Goal: Transaction & Acquisition: Purchase product/service

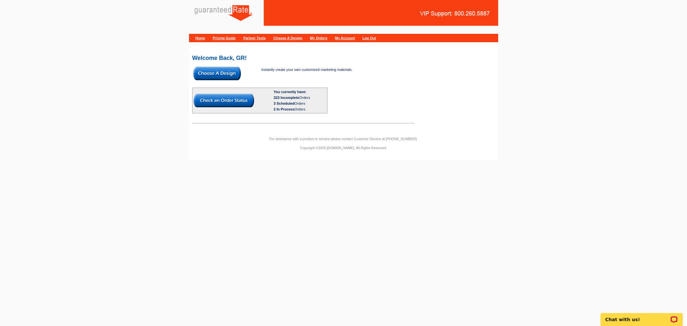
click at [212, 71] on img at bounding box center [217, 74] width 48 height 14
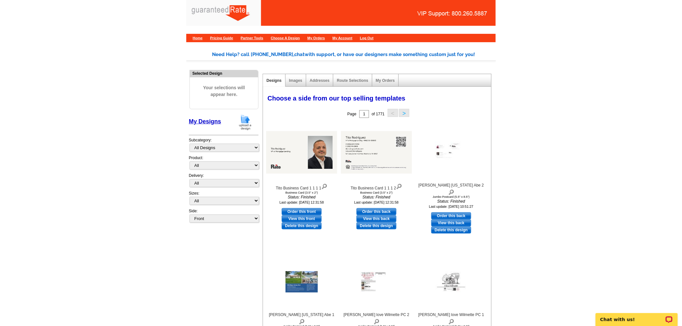
click at [246, 123] on img at bounding box center [245, 122] width 17 height 16
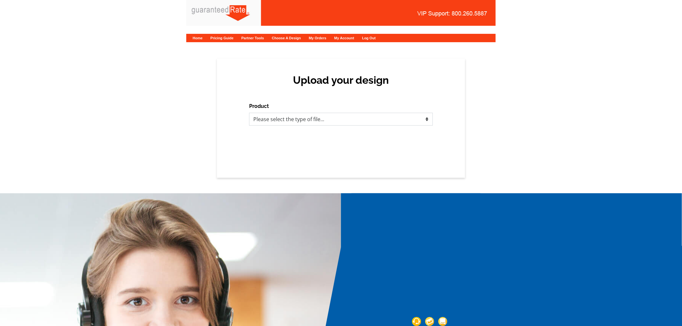
click at [325, 118] on select "Please select the type of file... Postcards Calendars Business Cards Letters an…" at bounding box center [341, 119] width 184 height 13
select select "1"
click at [249, 113] on select "Please select the type of file... Postcards Calendars Business Cards Letters an…" at bounding box center [341, 119] width 184 height 13
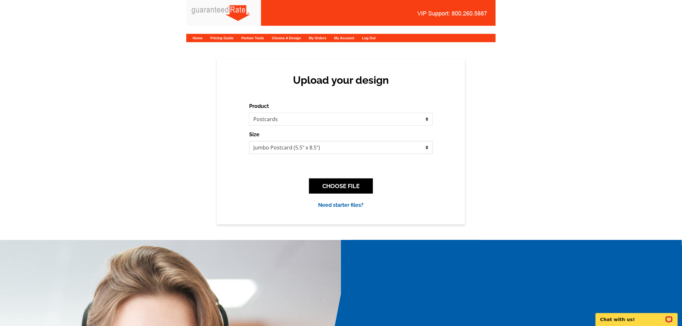
click at [316, 150] on select "Jumbo Postcard (5.5" x 8.5") Regular Postcard (4.25" x 5.6") Panoramic Postcard…" at bounding box center [341, 147] width 184 height 13
select select "3"
click at [249, 141] on select "Jumbo Postcard (5.5" x 8.5") Regular Postcard (4.25" x 5.6") Panoramic Postcard…" at bounding box center [341, 147] width 184 height 13
click at [624, 184] on div "Upload your design Product Please select the type of file... Postcards Calendar…" at bounding box center [341, 142] width 682 height 166
click at [358, 180] on button "CHOOSE FILE" at bounding box center [341, 185] width 64 height 15
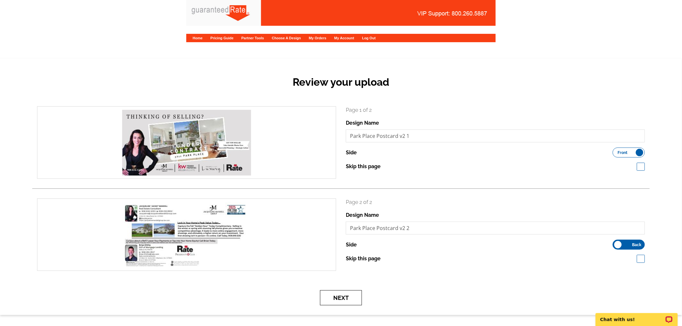
click at [345, 294] on button "Next" at bounding box center [341, 297] width 42 height 15
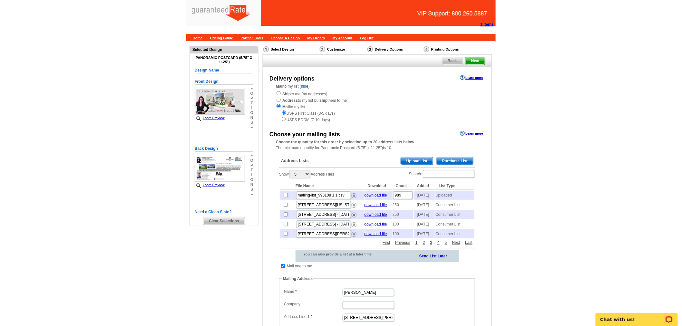
click at [421, 159] on span "Upload List" at bounding box center [417, 161] width 32 height 8
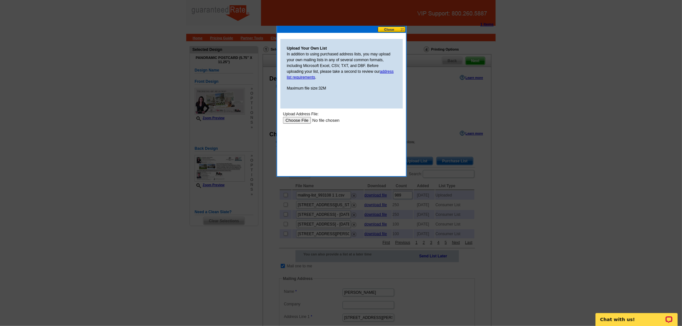
type input "C:\fakepath\Springfield Park Place Condominium Association v2.xlsx"
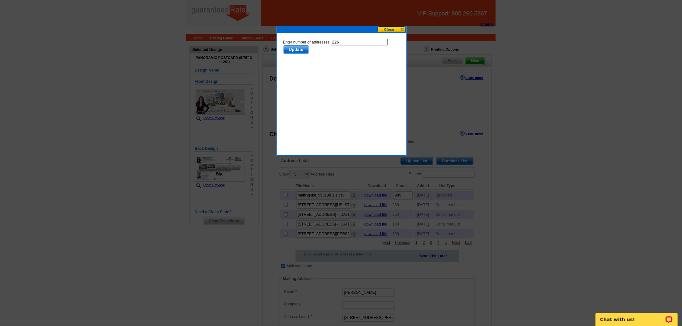
click at [354, 40] on input "226" at bounding box center [358, 41] width 57 height 7
type input "226"
click at [308, 45] on span "Update" at bounding box center [295, 49] width 25 height 8
click at [391, 28] on button at bounding box center [391, 29] width 28 height 6
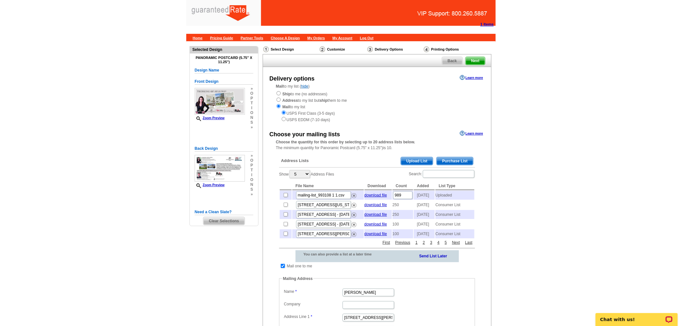
click at [424, 157] on span "Upload List" at bounding box center [417, 161] width 32 height 8
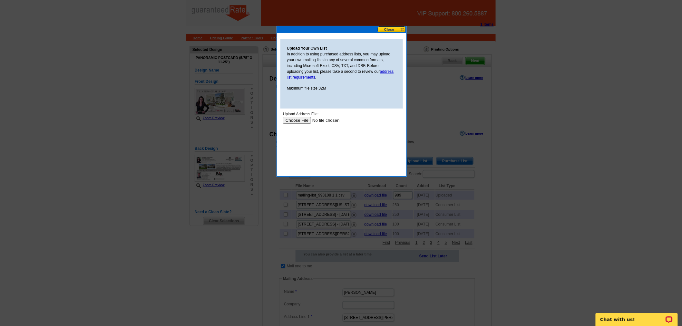
type input "C:\fakepath\Springfield Park Place Condominium Association v2.xlsx"
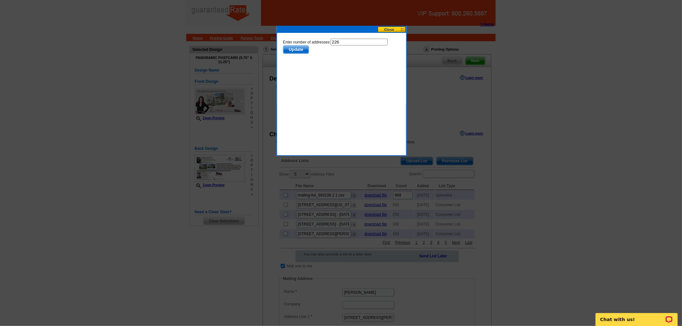
click at [354, 42] on input "226" at bounding box center [358, 41] width 57 height 7
type input "225"
click at [308, 45] on span "Update" at bounding box center [295, 49] width 25 height 8
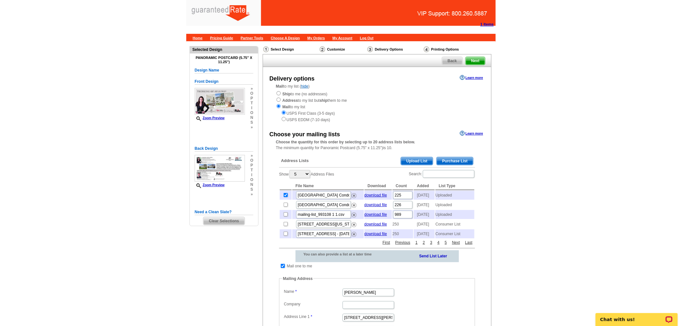
scroll to position [62, 0]
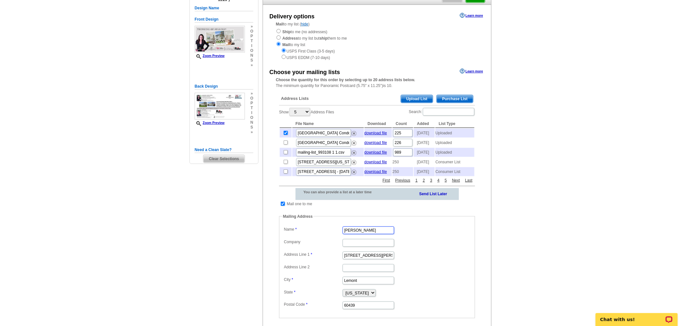
drag, startPoint x: 382, startPoint y: 236, endPoint x: 286, endPoint y: 227, distance: 97.0
click at [286, 227] on fieldset "Mailing Address Label Mail-To-Me Name Erica Thompson Company Address Line 1 201…" at bounding box center [377, 266] width 196 height 105
type input "Jackie Mandell"
drag, startPoint x: 379, startPoint y: 267, endPoint x: 329, endPoint y: 274, distance: 50.7
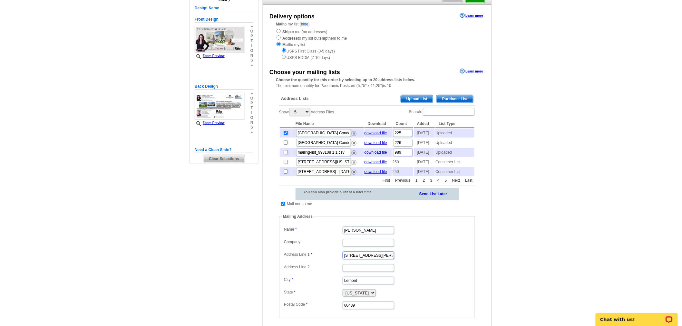
click at [329, 274] on dl "Label Mail-To-Me Name Jackie Mandell Company Address Line 1 201 Stephen St Addr…" at bounding box center [376, 267] width 189 height 85
paste input "19 Gallowae"
type input "19 Gallowae"
drag, startPoint x: 363, startPoint y: 290, endPoint x: 333, endPoint y: 289, distance: 30.3
click at [333, 289] on dl "Label Mail-To-Me Name Jackie Mandell Company Address Line 1 19 Gallowae Address…" at bounding box center [376, 267] width 189 height 85
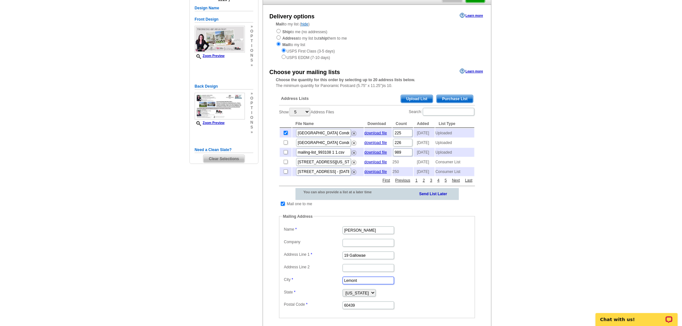
paste input "Westfield"
type input "Westfield"
click at [358, 297] on select "Alabama Alaska Arizona Arkansas California Colorado Connecticut District of Col…" at bounding box center [358, 292] width 33 height 7
select select "NJ"
click at [342, 297] on select "Alabama Alaska Arizona Arkansas California Colorado Connecticut District of Col…" at bounding box center [358, 292] width 33 height 7
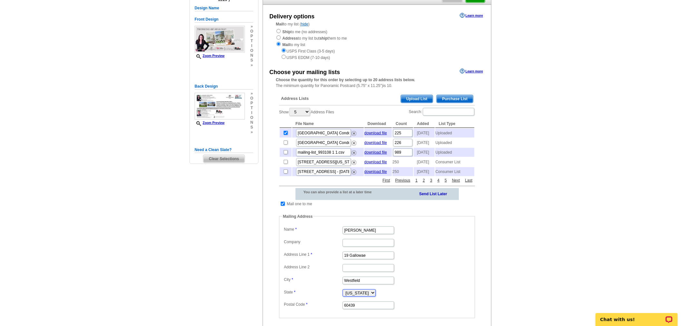
scroll to position [101, 0]
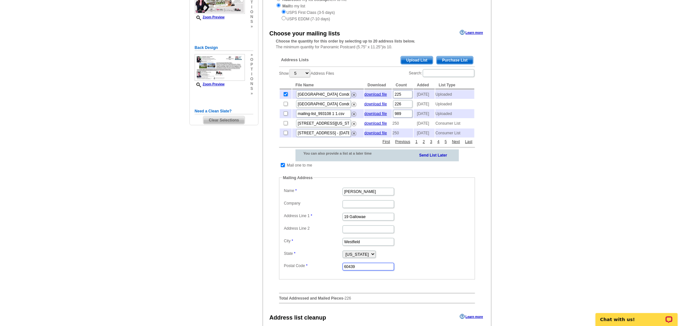
drag, startPoint x: 363, startPoint y: 274, endPoint x: 311, endPoint y: 263, distance: 53.3
click at [311, 263] on dl "Label Mail-To-Me Name Jackie Mandell Company Address Line 1 19 Gallowae Address…" at bounding box center [376, 228] width 189 height 85
paste input "07090"
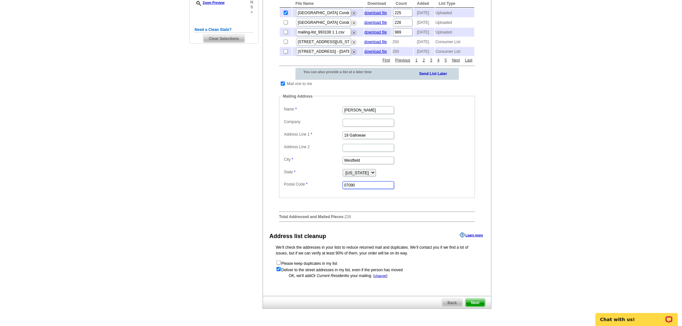
type input "07090"
click at [478, 307] on span "Next" at bounding box center [474, 303] width 19 height 8
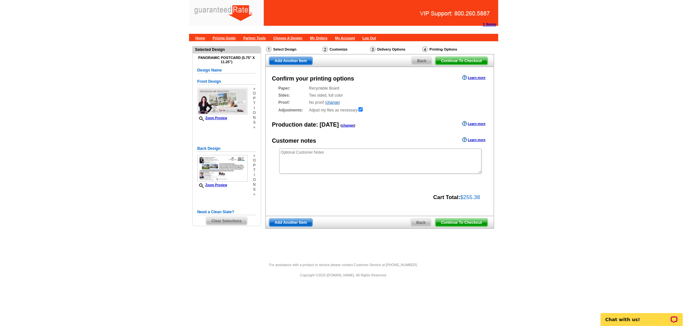
click at [464, 222] on span "Continue To Checkout" at bounding box center [461, 223] width 52 height 8
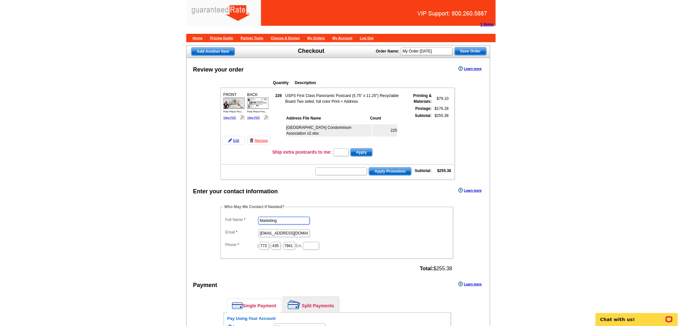
drag, startPoint x: 292, startPoint y: 220, endPoint x: 236, endPoint y: 223, distance: 56.8
click at [236, 223] on dl "Full Name Marketing Email [EMAIL_ADDRESS][DOMAIN_NAME] Phone ( 773 ) 435 - 7941…" at bounding box center [337, 232] width 226 height 35
type input "[PERSON_NAME]"
drag, startPoint x: 261, startPoint y: 229, endPoint x: 337, endPoint y: 237, distance: 76.4
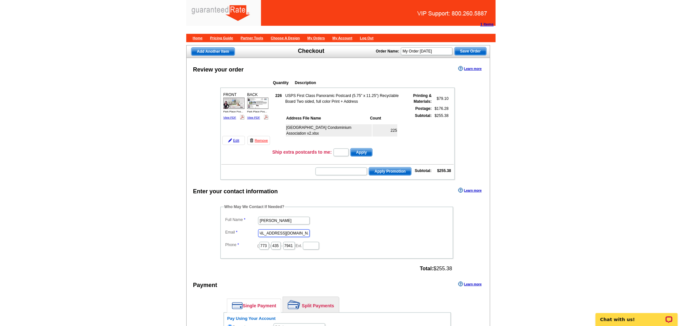
click at [337, 237] on dl "Full Name [PERSON_NAME] Email [EMAIL_ADDRESS][DOMAIN_NAME] Phone ( 773 ) 435 - …" at bounding box center [337, 232] width 226 height 35
type input "[EMAIL_ADDRESS][PERSON_NAME][DOMAIN_NAME]"
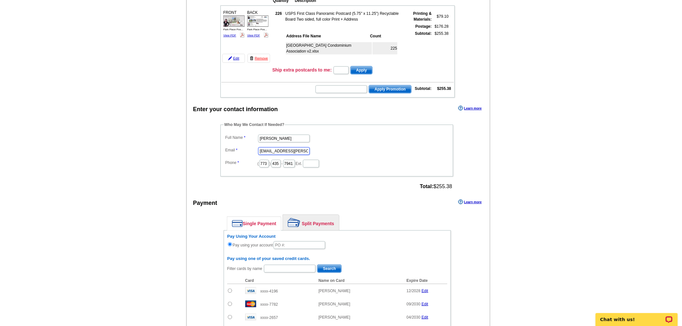
scroll to position [84, 0]
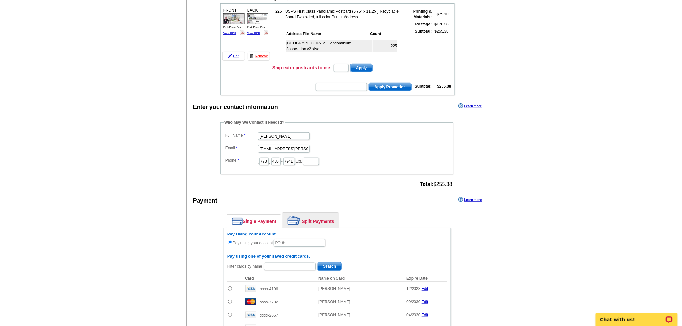
drag, startPoint x: 320, startPoint y: 213, endPoint x: 378, endPoint y: 219, distance: 58.3
click at [320, 213] on link "Split Payments" at bounding box center [311, 220] width 56 height 15
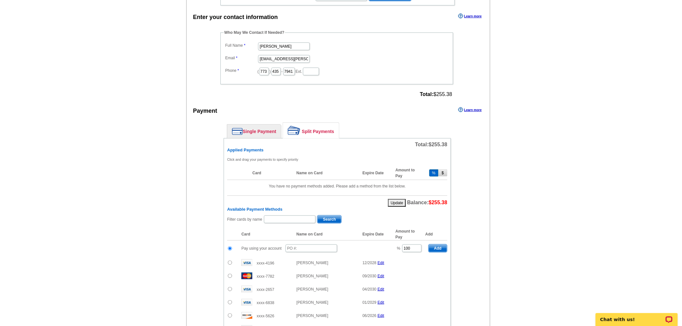
scroll to position [175, 0]
click at [307, 244] on input "text" at bounding box center [311, 248] width 52 height 8
type input "09252025_0311_EJ"
drag, startPoint x: 417, startPoint y: 246, endPoint x: 372, endPoint y: 241, distance: 45.1
click at [372, 241] on tr "Pay using your account 09252025_0311_EJ % 100 Add" at bounding box center [337, 248] width 220 height 16
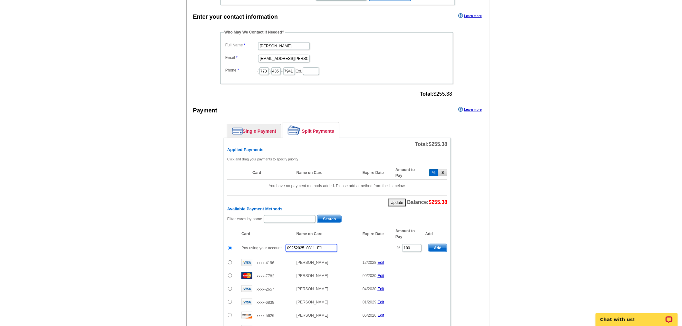
click at [327, 245] on input "09252025_0311_EJ" at bounding box center [311, 248] width 52 height 8
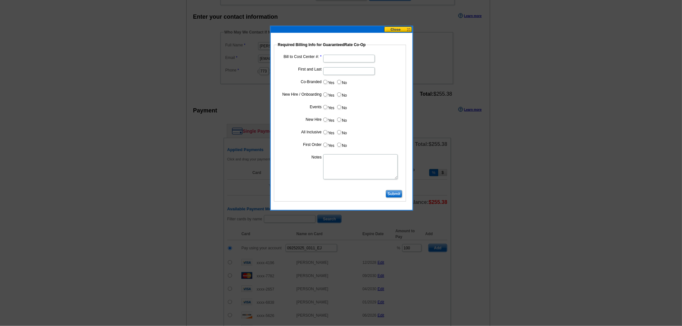
click at [341, 58] on input "Bill to Cost Center #:" at bounding box center [349, 59] width 52 height 8
type input "1819"
click at [346, 72] on input "First and Last" at bounding box center [349, 71] width 52 height 8
type input "Brian Divito"
click at [323, 84] on input "Yes" at bounding box center [325, 82] width 4 height 4
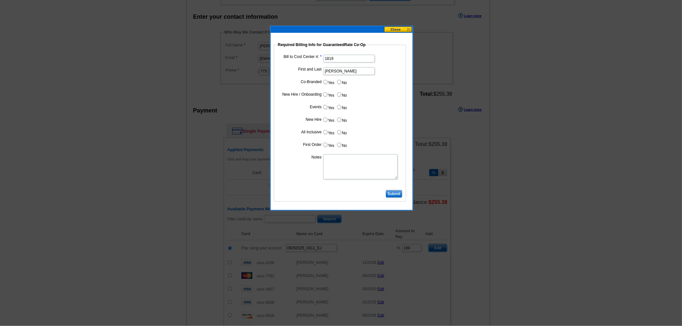
radio input "true"
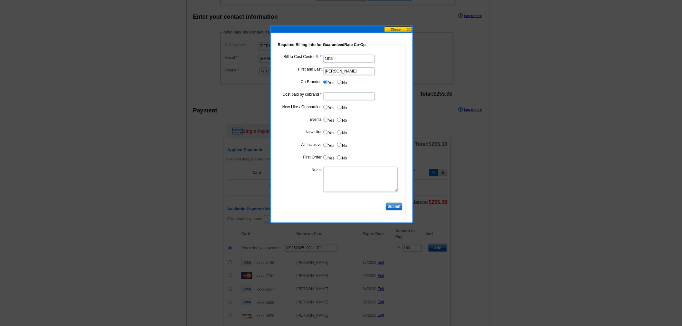
click at [336, 94] on input "Cost paid by cobrand" at bounding box center [349, 96] width 52 height 8
type input "50%"
click at [343, 109] on label "No" at bounding box center [341, 106] width 10 height 7
click at [341, 109] on input "No" at bounding box center [339, 107] width 4 height 4
radio input "true"
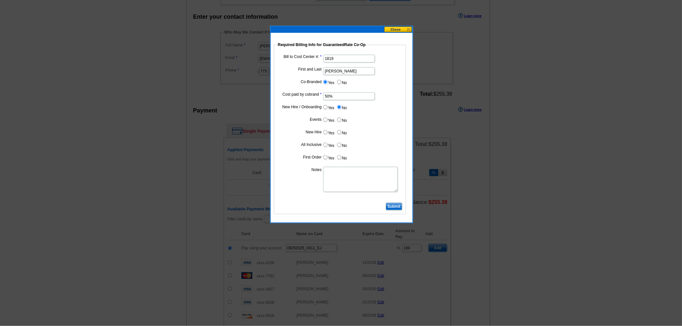
click at [343, 116] on label "No" at bounding box center [341, 119] width 10 height 7
click at [341, 118] on input "No" at bounding box center [339, 120] width 4 height 4
radio input "true"
click at [342, 134] on label "No" at bounding box center [341, 132] width 10 height 7
click at [341, 134] on input "No" at bounding box center [339, 132] width 4 height 4
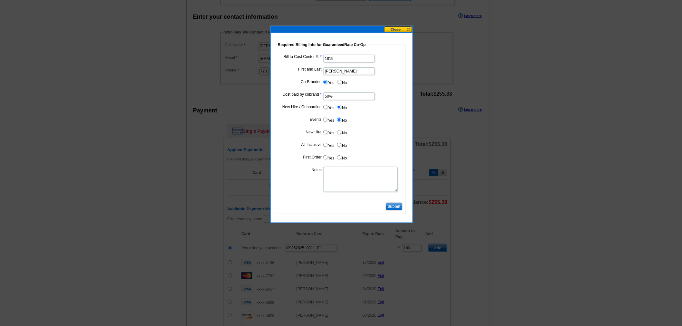
radio input "true"
click at [340, 143] on input "No" at bounding box center [339, 145] width 4 height 4
radio input "true"
click at [342, 157] on label "No" at bounding box center [341, 157] width 10 height 7
click at [341, 157] on input "No" at bounding box center [339, 157] width 4 height 4
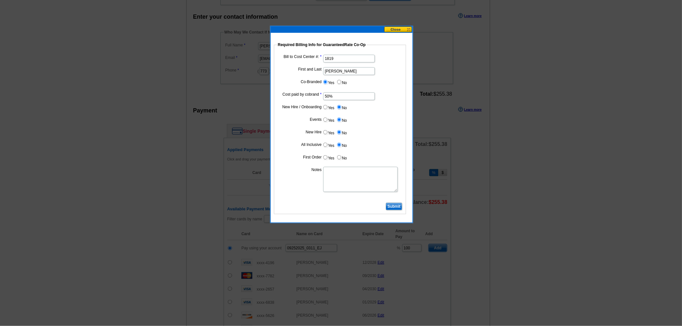
radio input "true"
click at [341, 167] on textarea "Notes" at bounding box center [360, 179] width 74 height 25
type textarea "Bill 50% to VP Brian Divito CC: 1819"
click at [396, 207] on input "Submit" at bounding box center [394, 207] width 16 height 8
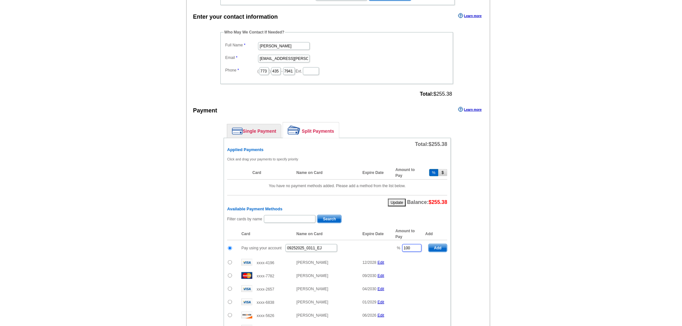
drag, startPoint x: 413, startPoint y: 245, endPoint x: 372, endPoint y: 238, distance: 41.3
click at [372, 240] on tr "Pay using your account 09252025_0311_EJ % 100 Add" at bounding box center [337, 248] width 220 height 16
click at [436, 245] on span "Add" at bounding box center [437, 248] width 18 height 8
type input "100"
radio input "false"
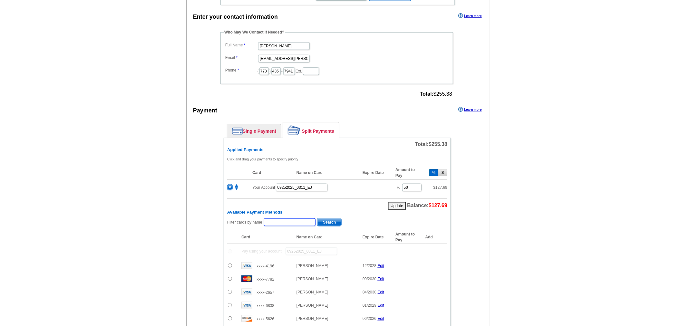
click at [286, 218] on input "text" at bounding box center [290, 222] width 52 height 8
type input "mandell"
click at [336, 218] on span "Search" at bounding box center [329, 222] width 24 height 8
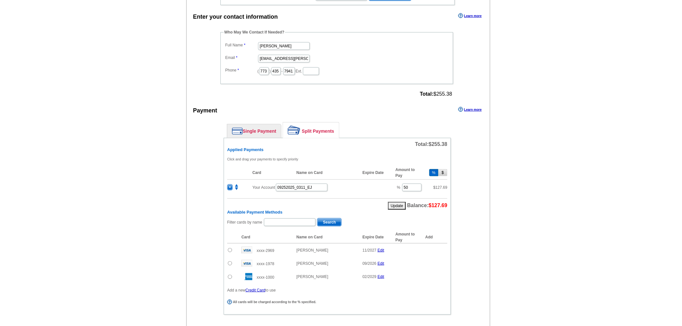
click at [230, 275] on input "radio" at bounding box center [230, 277] width 4 height 4
click at [437, 274] on span "Add" at bounding box center [437, 278] width 18 height 8
radio input "false"
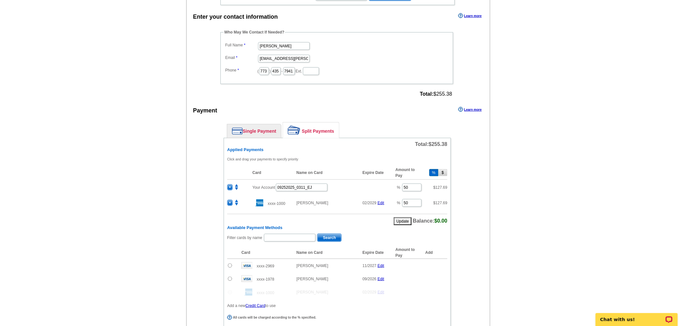
scroll to position [263, 0]
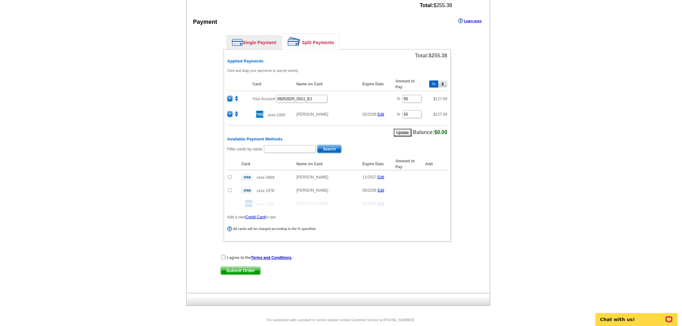
click at [224, 255] on input "checkbox" at bounding box center [223, 257] width 4 height 4
checkbox input "true"
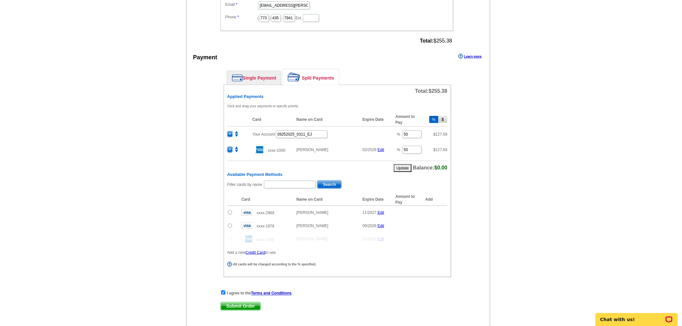
scroll to position [277, 0]
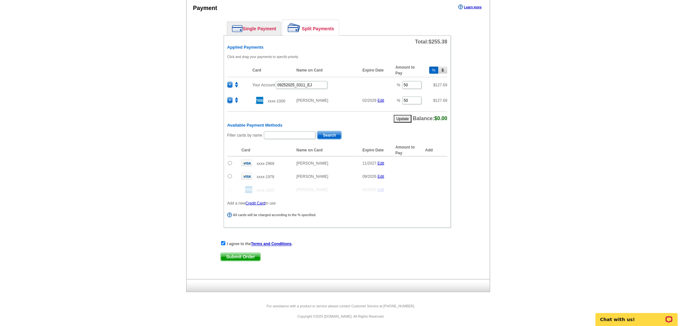
click at [238, 253] on span "Submit Order" at bounding box center [241, 257] width 40 height 8
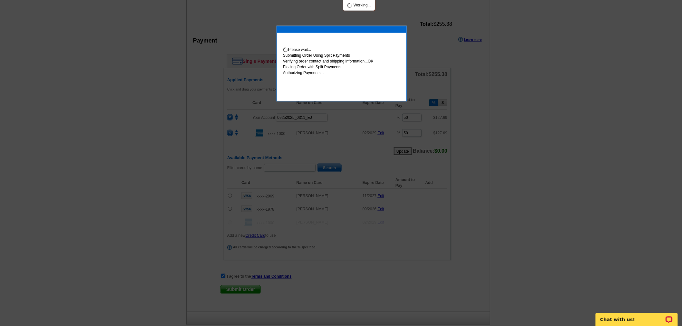
scroll to position [310, 0]
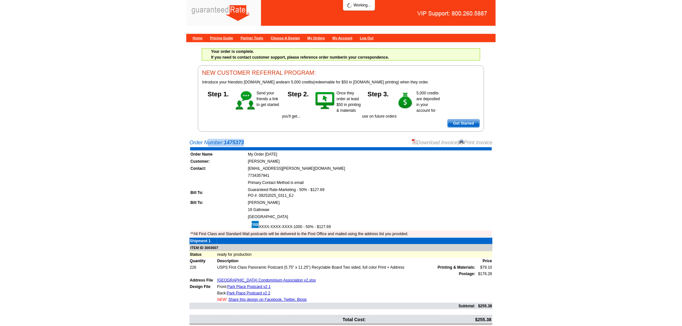
drag, startPoint x: 247, startPoint y: 142, endPoint x: 188, endPoint y: 139, distance: 58.7
click at [188, 139] on div "Order Number: 1475373 Download Invoice | Print Invoice Order Name My Order [DAT…" at bounding box center [340, 243] width 309 height 208
click at [190, 140] on div "Order Number: 1475373 Download Invoice | Print Invoice" at bounding box center [340, 143] width 303 height 8
drag, startPoint x: 190, startPoint y: 140, endPoint x: 247, endPoint y: 143, distance: 57.4
click at [247, 143] on div "Order Number: 1475373 Download Invoice | Print Invoice" at bounding box center [340, 143] width 303 height 8
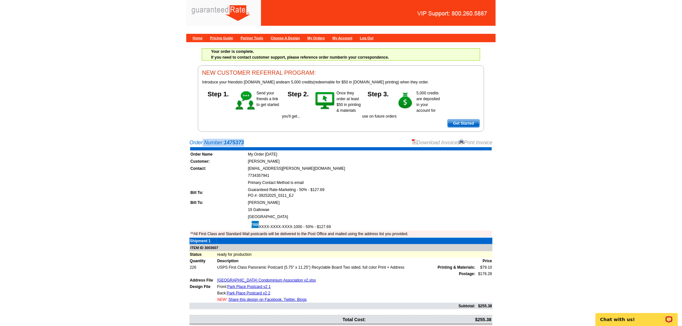
copy div "Order Number: 1475373"
click at [201, 40] on link "Home" at bounding box center [198, 38] width 10 height 4
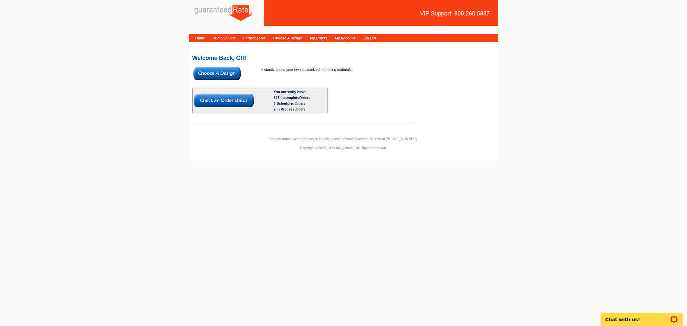
click at [229, 73] on img at bounding box center [217, 74] width 48 height 14
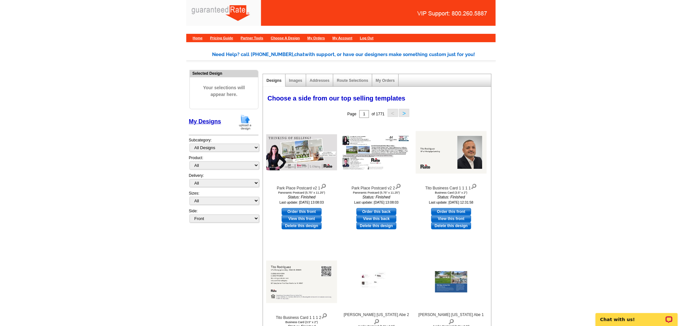
click at [249, 126] on img at bounding box center [245, 122] width 17 height 16
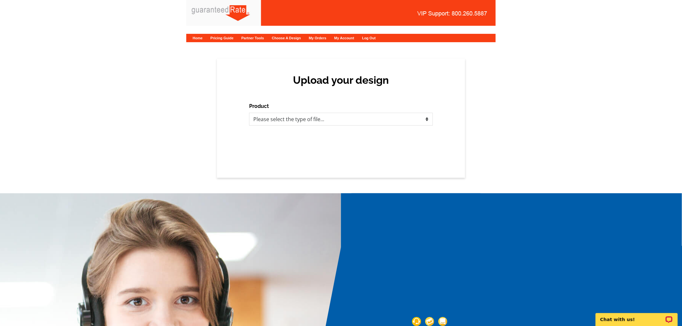
click at [386, 126] on div "Upload your design Product Please select the type of file... Postcards Calendar…" at bounding box center [341, 118] width 248 height 119
click at [405, 119] on select "Please select the type of file... Postcards Calendars Business Cards Letters an…" at bounding box center [341, 119] width 184 height 13
select select "1"
click at [249, 113] on select "Please select the type of file... Postcards Calendars Business Cards Letters an…" at bounding box center [341, 119] width 184 height 13
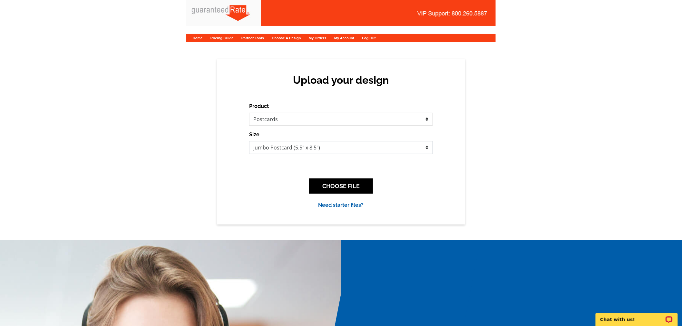
click at [355, 152] on select "Jumbo Postcard (5.5" x 8.5") Regular Postcard (4.25" x 5.6") Panoramic Postcard…" at bounding box center [341, 147] width 184 height 13
select select "3"
click at [249, 141] on select "Jumbo Postcard (5.5" x 8.5") Regular Postcard (4.25" x 5.6") Panoramic Postcard…" at bounding box center [341, 147] width 184 height 13
click at [356, 184] on button "CHOOSE FILE" at bounding box center [341, 185] width 64 height 15
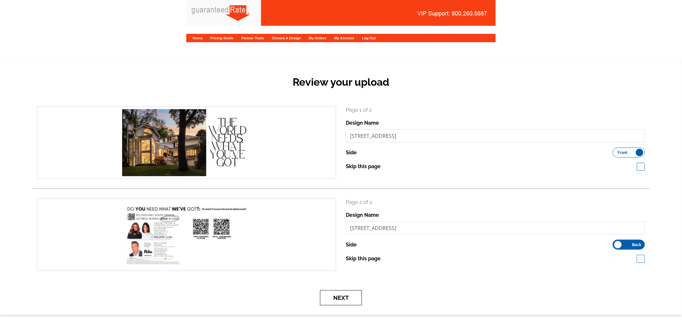
click at [346, 293] on button "Next" at bounding box center [341, 297] width 42 height 15
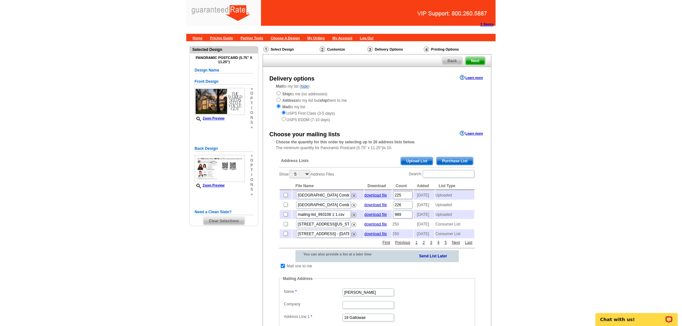
click at [424, 159] on span "Upload List" at bounding box center [417, 161] width 32 height 8
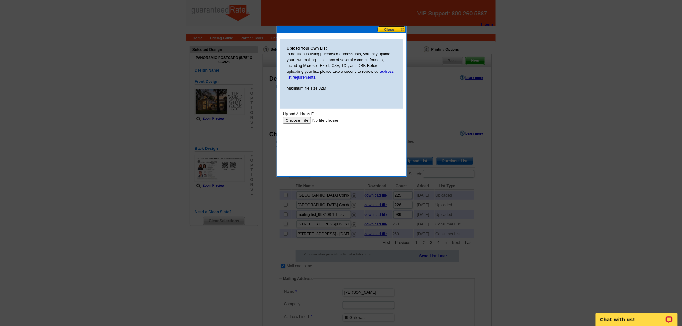
click at [387, 24] on div at bounding box center [341, 163] width 682 height 326
click at [386, 30] on button at bounding box center [391, 29] width 28 height 6
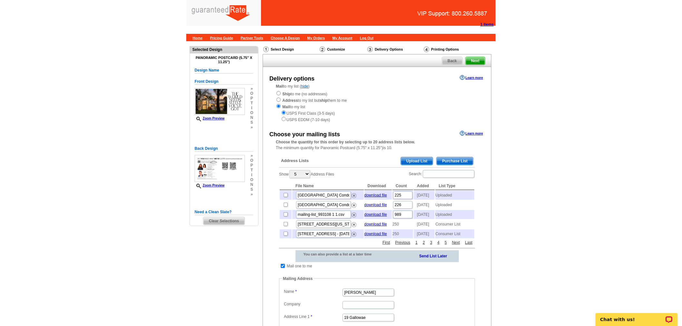
click at [447, 160] on span "Purchase List" at bounding box center [454, 161] width 36 height 8
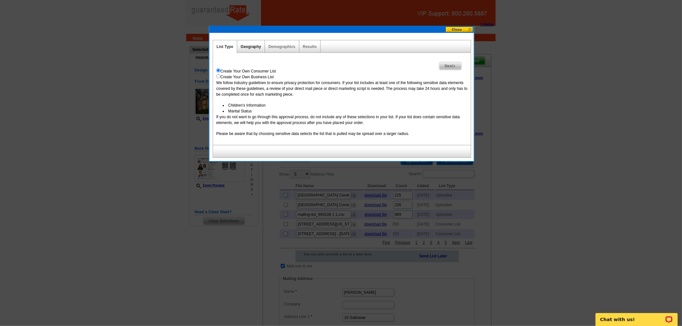
click at [254, 47] on link "Geography" at bounding box center [251, 46] width 20 height 5
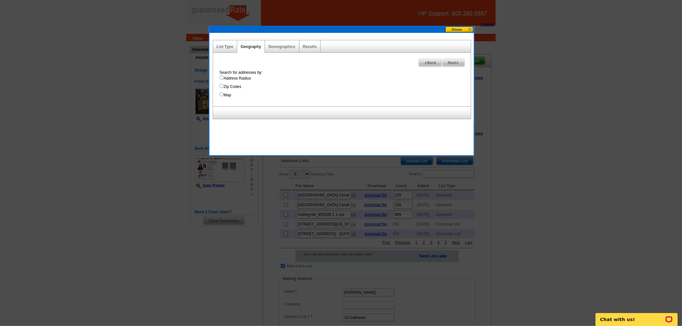
click at [249, 78] on label "Address Radius" at bounding box center [344, 78] width 251 height 6
click at [224, 78] on input "Address Radius" at bounding box center [221, 77] width 4 height 4
radio input "true"
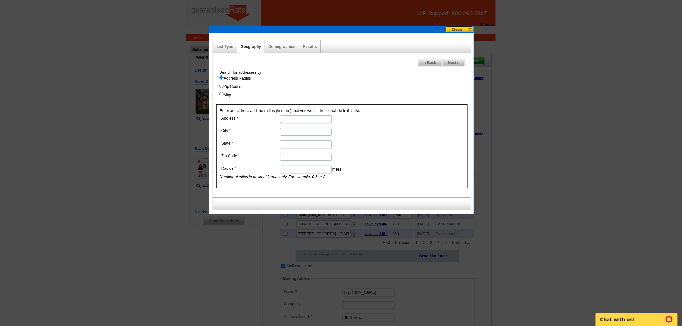
click at [310, 119] on input "Address" at bounding box center [306, 119] width 52 height 8
paste input "472 Vista Way"
click at [281, 129] on input "City" at bounding box center [306, 132] width 52 height 8
drag, startPoint x: 283, startPoint y: 119, endPoint x: 288, endPoint y: 119, distance: 5.5
click at [283, 119] on input "472 Vista Way" at bounding box center [306, 119] width 52 height 8
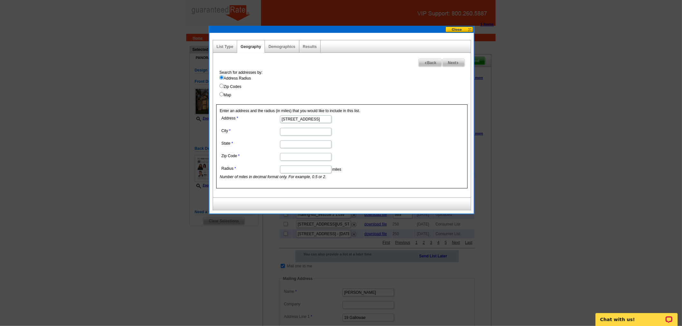
type input "472 Vista Way"
click at [308, 134] on input "City" at bounding box center [306, 132] width 52 height 8
type input "South Orange"
click at [301, 147] on input "State" at bounding box center [306, 144] width 52 height 8
type input "N"
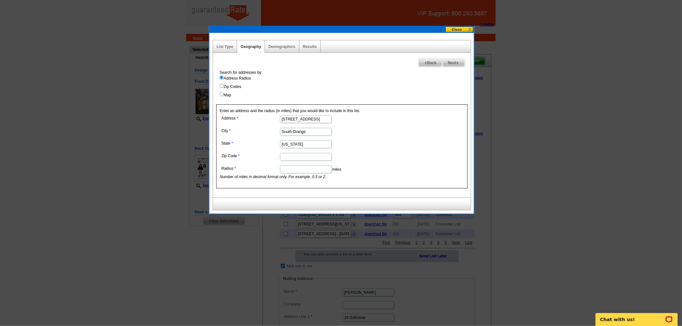
type input "[US_STATE]"
click at [323, 155] on input "Zip Code" at bounding box center [306, 157] width 52 height 8
paste input "07079"
type input "07079"
click at [284, 169] on input "Radius" at bounding box center [306, 170] width 52 height 8
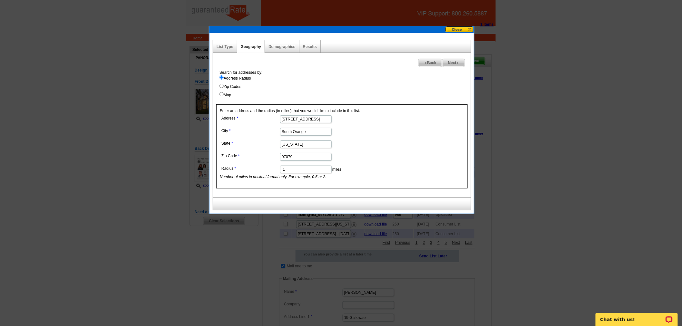
type input ".1"
click at [457, 61] on span "Next" at bounding box center [453, 63] width 22 height 8
select select
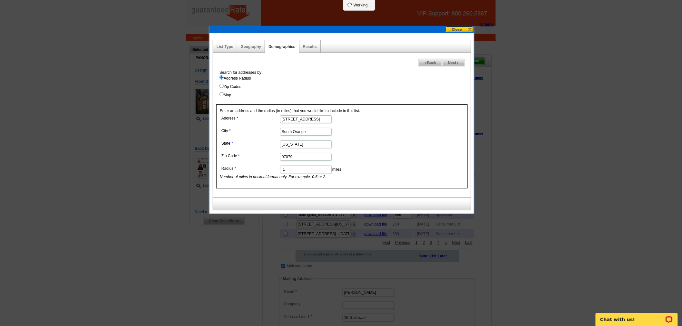
select select
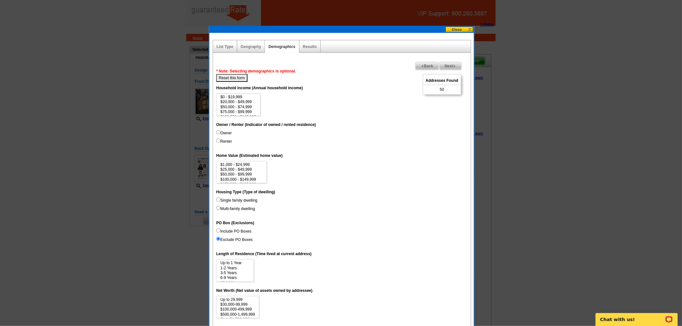
click at [430, 65] on span "Back" at bounding box center [426, 66] width 23 height 8
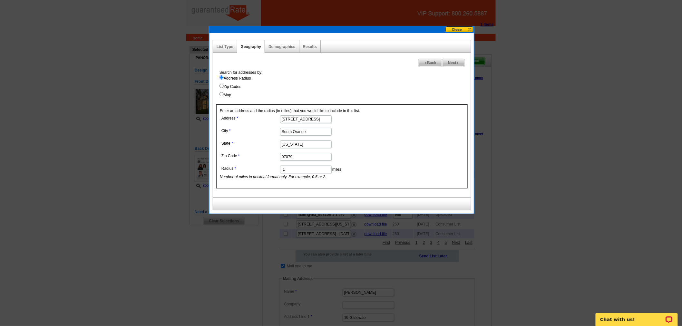
click at [305, 167] on input ".1" at bounding box center [306, 170] width 52 height 8
type input ".2"
click at [453, 65] on span "Next" at bounding box center [453, 63] width 22 height 8
select select
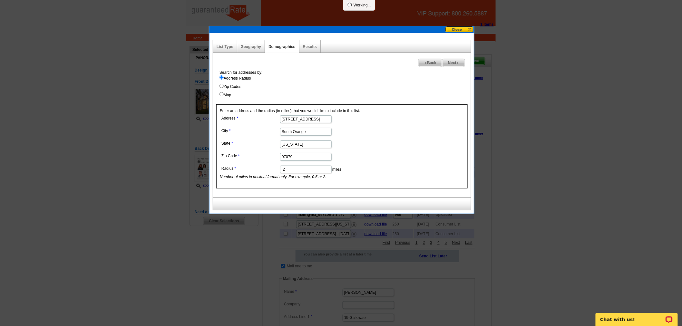
select select
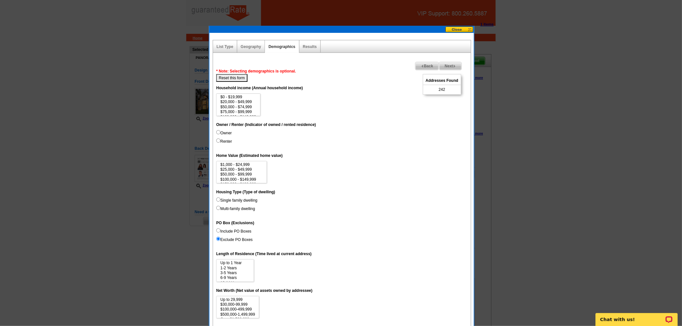
click at [425, 65] on span "Back" at bounding box center [426, 66] width 23 height 8
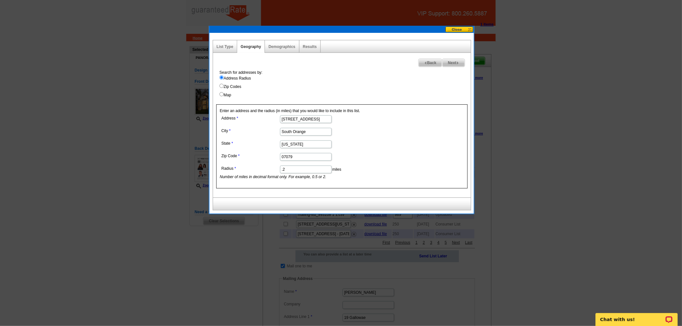
click at [307, 168] on input ".2" at bounding box center [306, 170] width 52 height 8
type input ".15"
click at [460, 60] on span "Next" at bounding box center [453, 63] width 22 height 8
select select
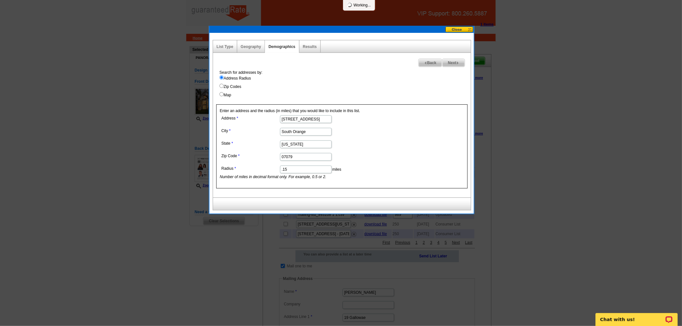
select select
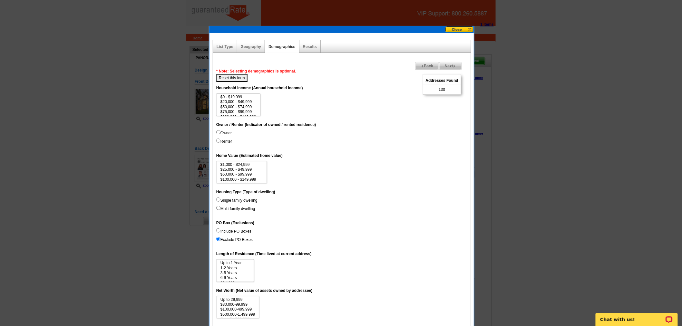
click at [456, 64] on span "Next" at bounding box center [450, 66] width 22 height 8
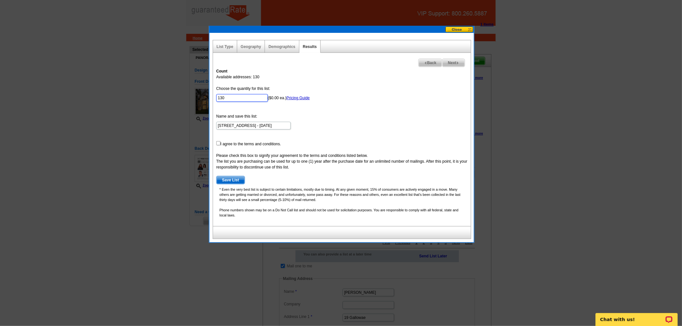
click at [239, 97] on input "130" at bounding box center [242, 98] width 52 height 8
type input "100"
click at [218, 143] on input "checkbox" at bounding box center [218, 143] width 4 height 4
checkbox input "true"
click at [224, 178] on span "Save List" at bounding box center [230, 180] width 28 height 8
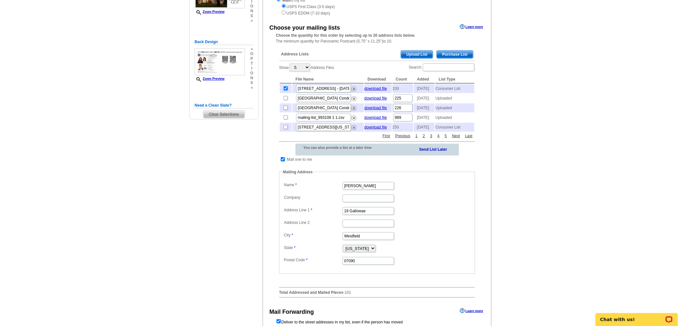
scroll to position [107, 0]
drag, startPoint x: 376, startPoint y: 196, endPoint x: 291, endPoint y: 186, distance: 85.7
click at [291, 186] on fieldset "Mailing Address Label Mail-To-Me Name [PERSON_NAME] Company Address Line 1 19 G…" at bounding box center [377, 220] width 196 height 105
type input "[PERSON_NAME]"
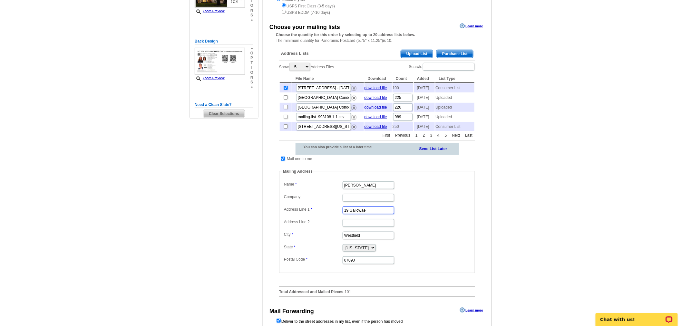
drag, startPoint x: 368, startPoint y: 223, endPoint x: 329, endPoint y: 223, distance: 38.3
click at [329, 215] on dd "19 Gallowae" at bounding box center [376, 210] width 189 height 10
paste input "[STREET_ADDRESS][PERSON_NAME]"
type input "[STREET_ADDRESS][PERSON_NAME]"
drag, startPoint x: 369, startPoint y: 246, endPoint x: 313, endPoint y: 240, distance: 56.7
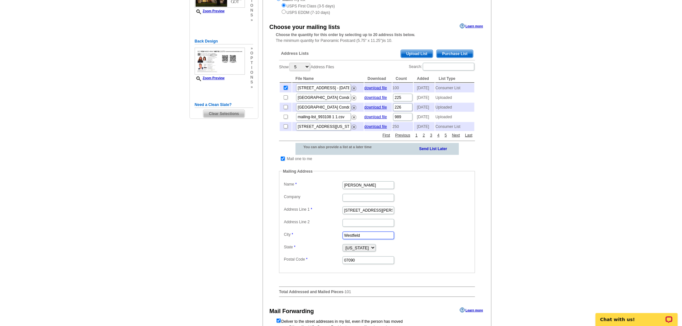
click at [313, 240] on dd "Westfield" at bounding box center [376, 235] width 189 height 10
type input "South Orange"
click at [442, 265] on dd "07090" at bounding box center [376, 260] width 189 height 10
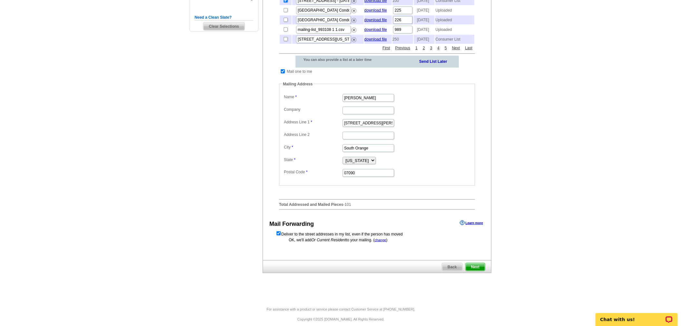
scroll to position [207, 0]
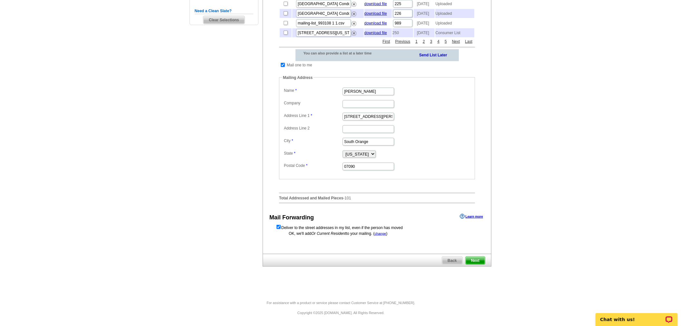
click at [480, 260] on span "Next" at bounding box center [474, 261] width 19 height 8
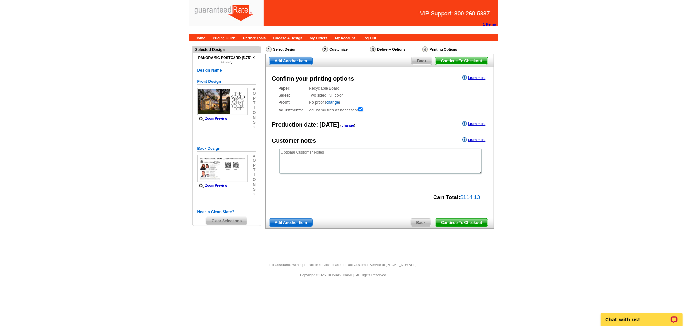
click at [478, 221] on span "Continue To Checkout" at bounding box center [461, 223] width 52 height 8
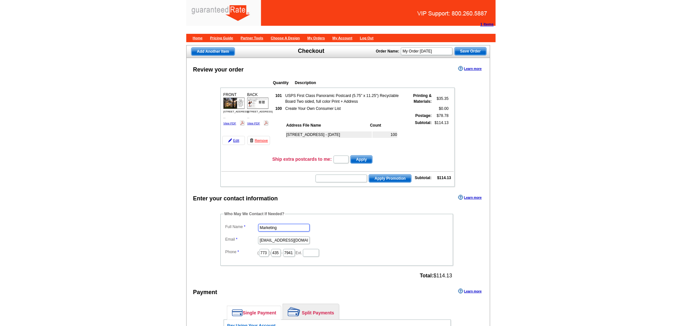
drag, startPoint x: 282, startPoint y: 222, endPoint x: 202, endPoint y: 216, distance: 80.1
type input "[PERSON_NAME]"
drag, startPoint x: 261, startPoint y: 236, endPoint x: 349, endPoint y: 229, distance: 88.5
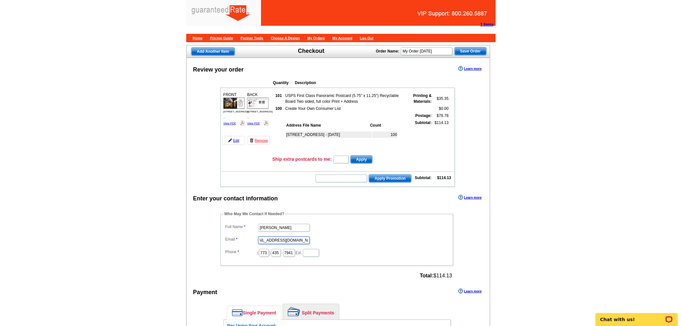
click at [349, 229] on dl "Full Name [PERSON_NAME] Email [EMAIL_ADDRESS][DOMAIN_NAME] Phone ( 773 ) 435 - …" at bounding box center [337, 239] width 226 height 35
type input "[EMAIL_ADDRESS][PERSON_NAME][DOMAIN_NAME]"
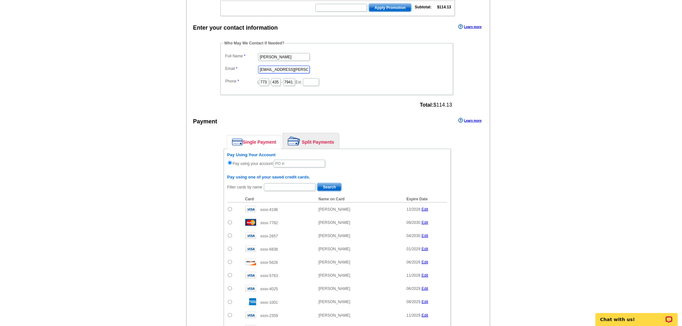
scroll to position [173, 0]
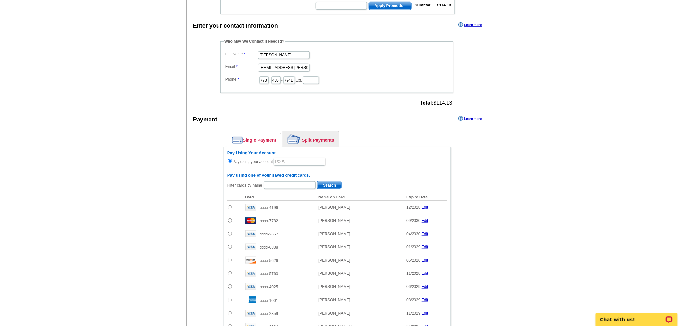
click at [318, 136] on link "Split Payments" at bounding box center [311, 138] width 56 height 15
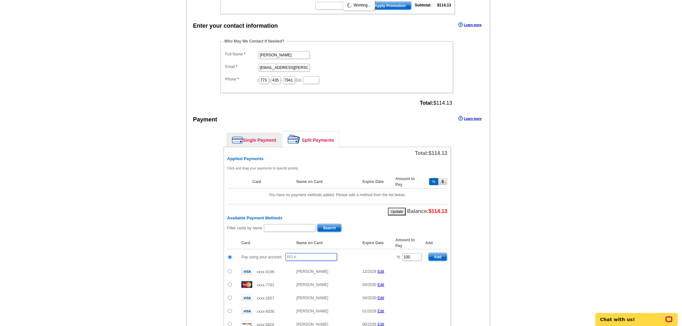
click at [307, 253] on input "text" at bounding box center [311, 257] width 52 height 8
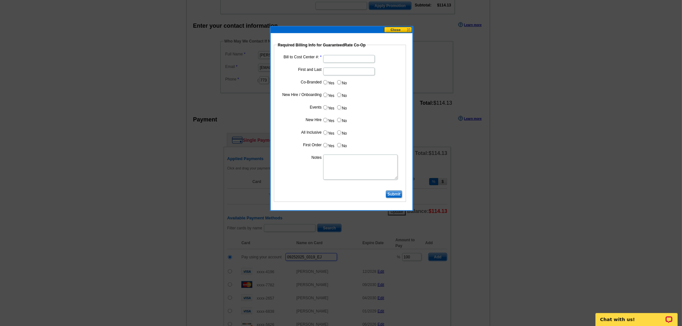
type input "09252025_0319_EJ"
click at [348, 57] on input "Bill to Cost Center #:" at bounding box center [349, 59] width 52 height 8
type input "1819"
click at [345, 71] on input "First and Last" at bounding box center [349, 72] width 52 height 8
type input "[PERSON_NAME]"
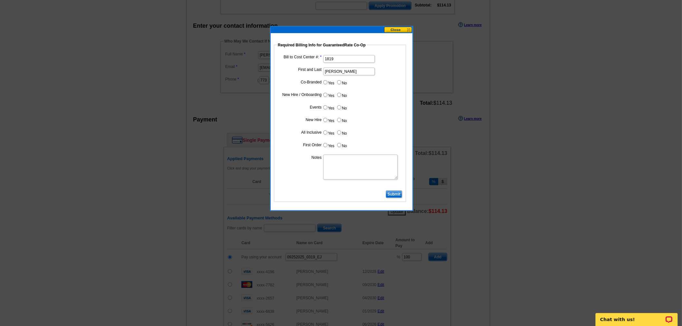
click at [326, 82] on input "Yes" at bounding box center [325, 82] width 4 height 4
radio input "true"
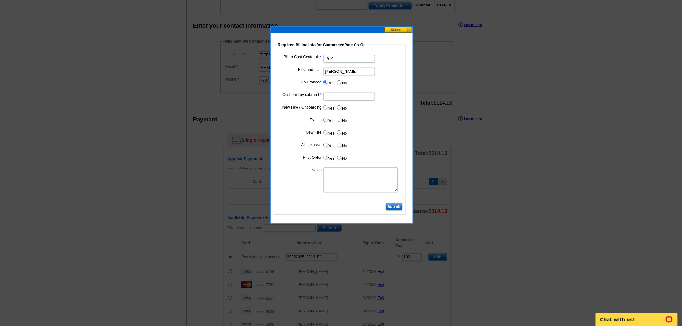
click at [332, 97] on input "Cost paid by cobrand" at bounding box center [349, 97] width 52 height 8
type input "50%"
click at [340, 110] on label "No" at bounding box center [341, 107] width 10 height 7
click at [340, 110] on input "No" at bounding box center [339, 107] width 4 height 4
radio input "true"
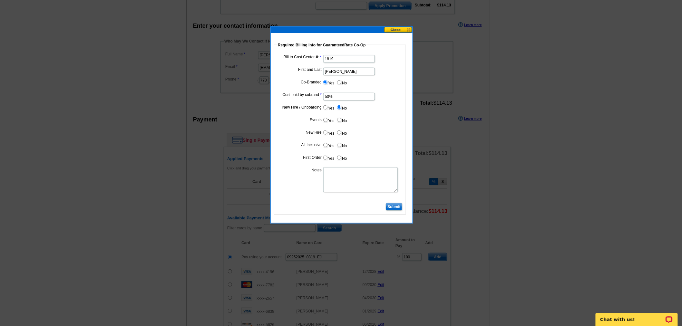
click at [340, 120] on input "No" at bounding box center [339, 120] width 4 height 4
radio input "true"
click at [338, 130] on input "No" at bounding box center [339, 132] width 4 height 4
radio input "true"
click at [339, 145] on input "No" at bounding box center [339, 145] width 4 height 4
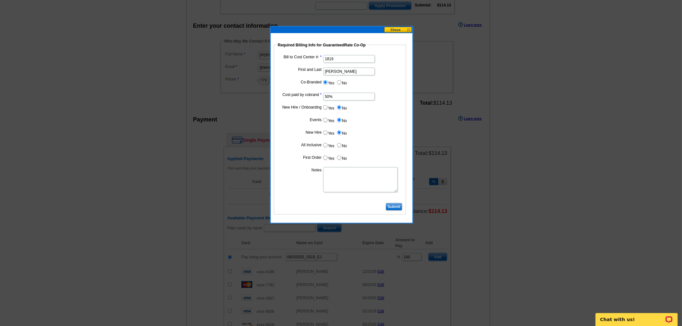
radio input "true"
click at [341, 157] on label "No" at bounding box center [341, 157] width 10 height 7
click at [341, 157] on input "No" at bounding box center [339, 158] width 4 height 4
radio input "true"
click at [336, 177] on textarea "Notes" at bounding box center [360, 179] width 74 height 25
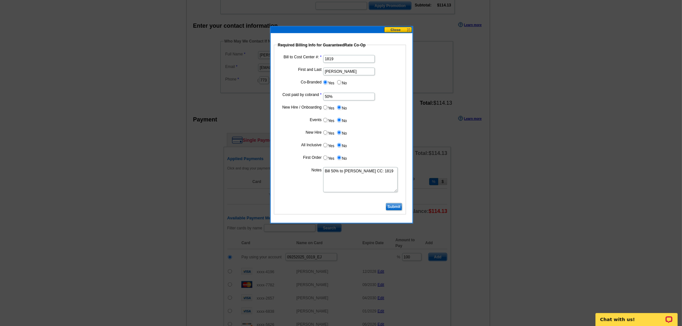
type textarea "Bill 50% to [PERSON_NAME] CC: 1819"
click at [394, 205] on input "Submit" at bounding box center [394, 207] width 16 height 8
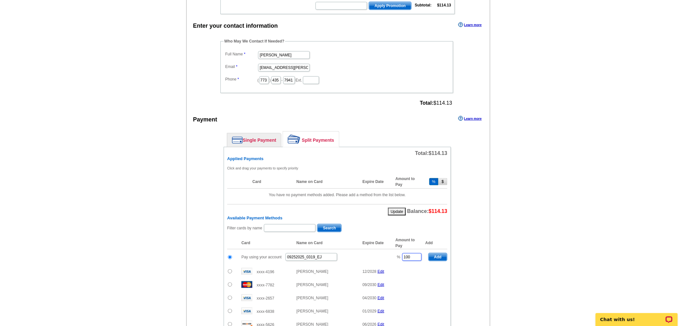
drag, startPoint x: 411, startPoint y: 253, endPoint x: 366, endPoint y: 250, distance: 44.6
click at [366, 250] on tr "Pay using your account 09252025_0319_EJ % 100 Add" at bounding box center [337, 257] width 220 height 16
click at [439, 255] on span "Add" at bounding box center [437, 257] width 18 height 8
type input "100"
radio input "false"
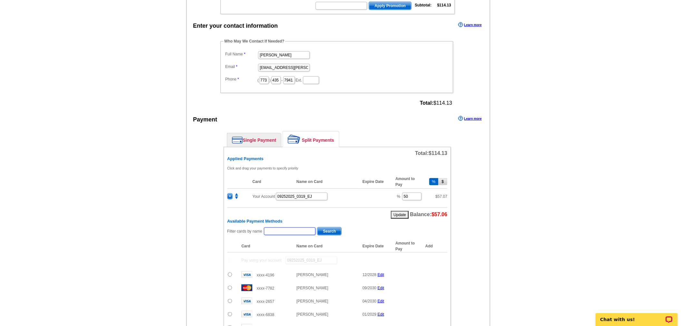
click at [278, 227] on input "text" at bounding box center [290, 231] width 52 height 8
type input "[PERSON_NAME]"
click at [330, 230] on span "Search" at bounding box center [329, 231] width 24 height 8
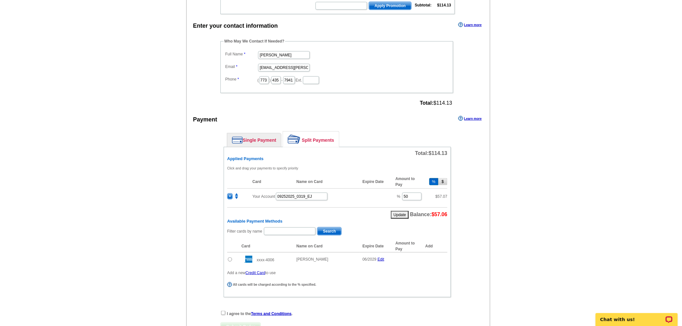
click at [231, 257] on input "radio" at bounding box center [230, 259] width 4 height 4
click at [435, 256] on span "Add" at bounding box center [437, 260] width 18 height 8
radio input "false"
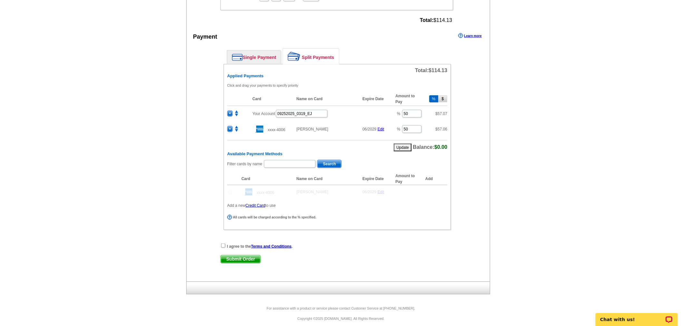
scroll to position [256, 0]
click at [223, 243] on input "checkbox" at bounding box center [223, 245] width 4 height 4
checkbox input "true"
click at [229, 255] on span "Submit Order" at bounding box center [241, 259] width 40 height 8
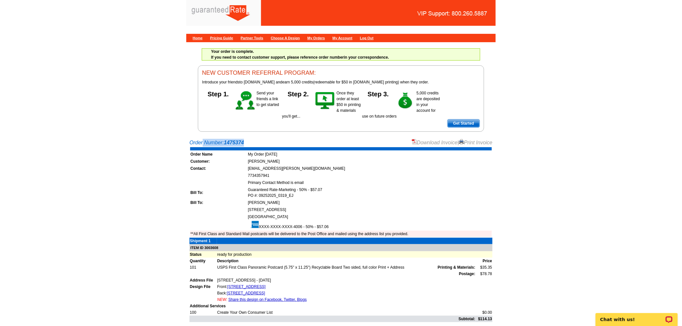
drag, startPoint x: 245, startPoint y: 141, endPoint x: 188, endPoint y: 144, distance: 56.8
click at [188, 144] on div "Order Number: 1475374 Download Invoice | Print Invoice Order Name My Order [DAT…" at bounding box center [340, 249] width 309 height 221
